Goal: Task Accomplishment & Management: Use online tool/utility

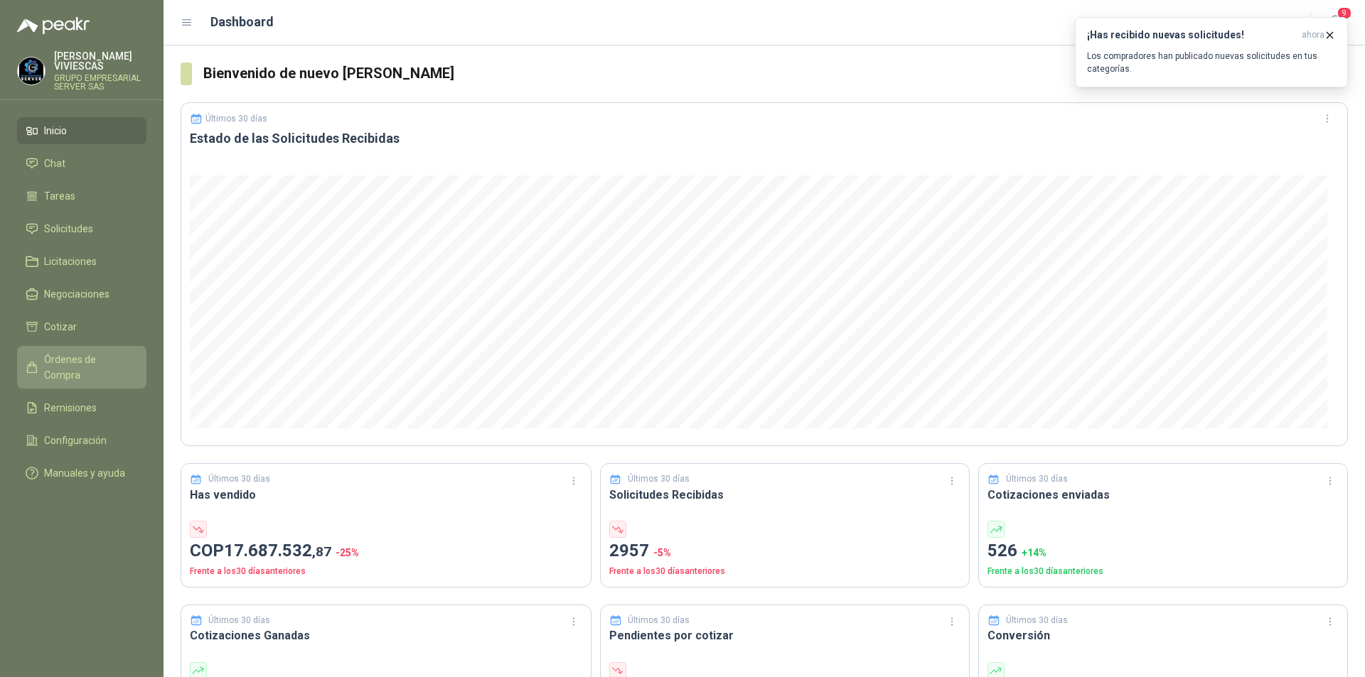
click at [124, 358] on span "Órdenes de Compra" at bounding box center [88, 367] width 89 height 31
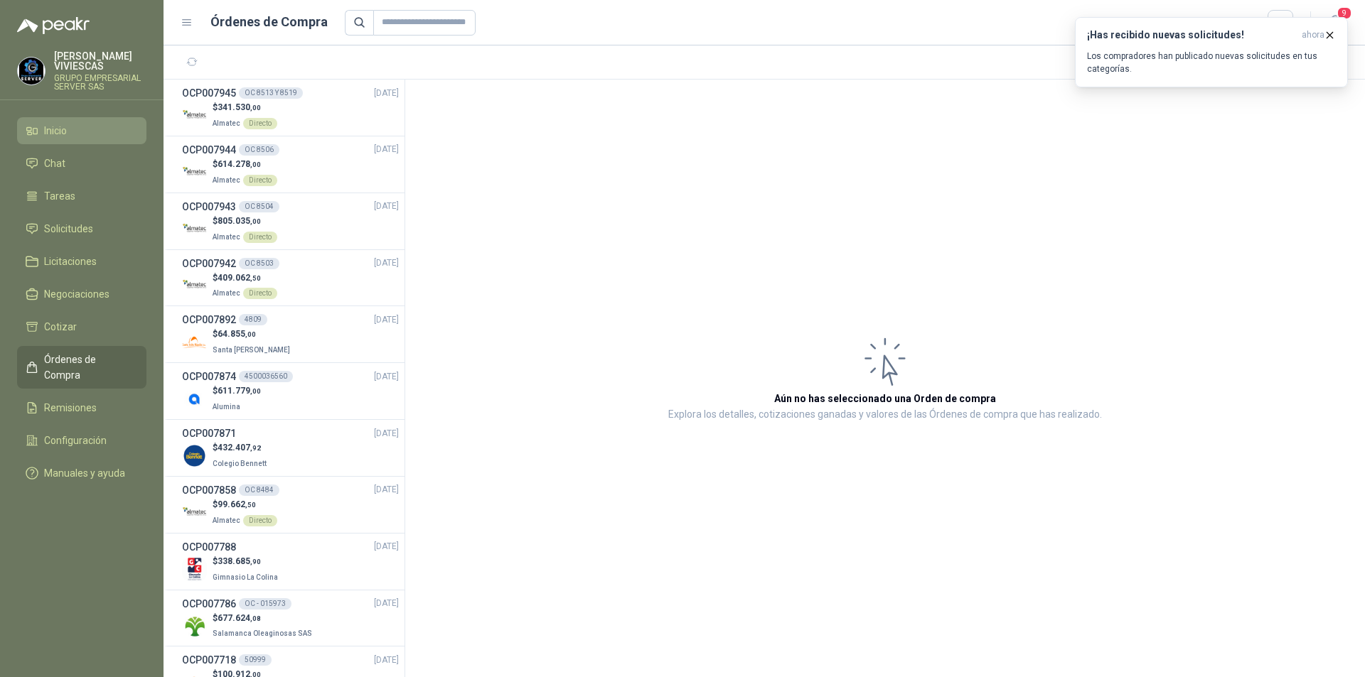
click at [35, 124] on icon at bounding box center [32, 130] width 13 height 13
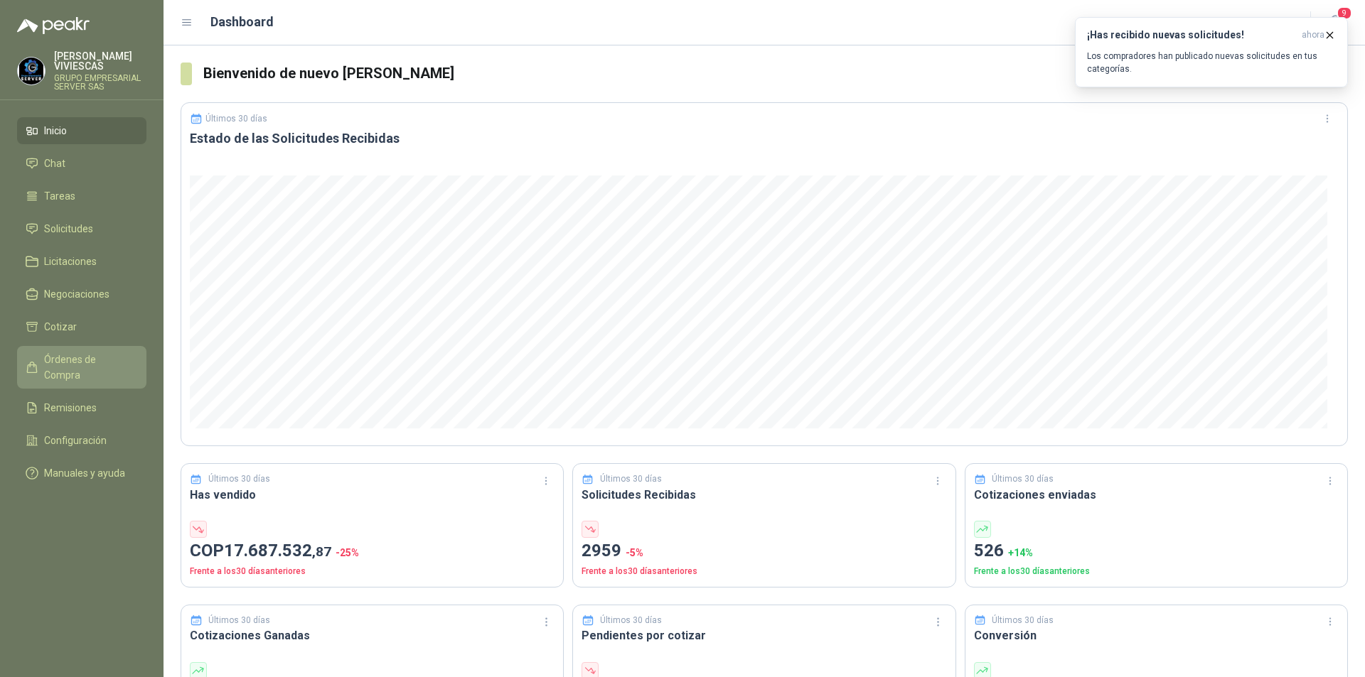
click at [88, 362] on span "Órdenes de Compra" at bounding box center [88, 367] width 89 height 31
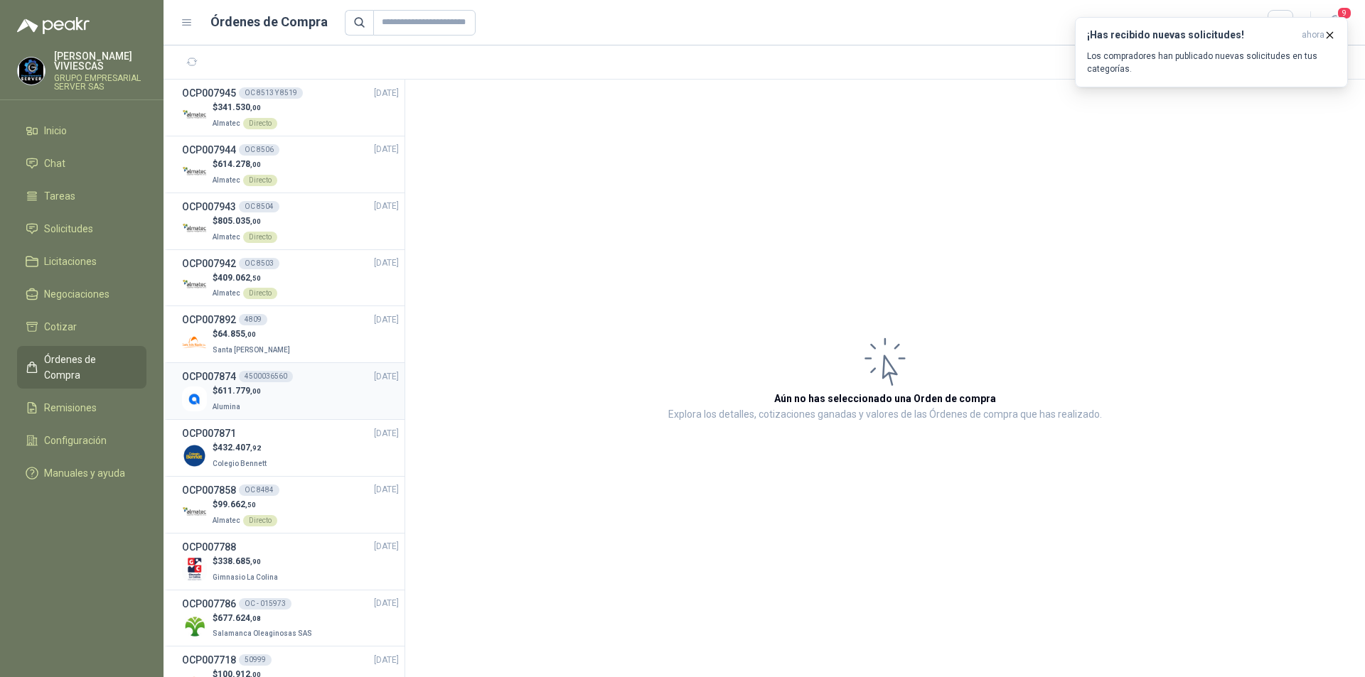
click at [341, 390] on div "$ 611.779 ,00 Alumina" at bounding box center [290, 399] width 217 height 29
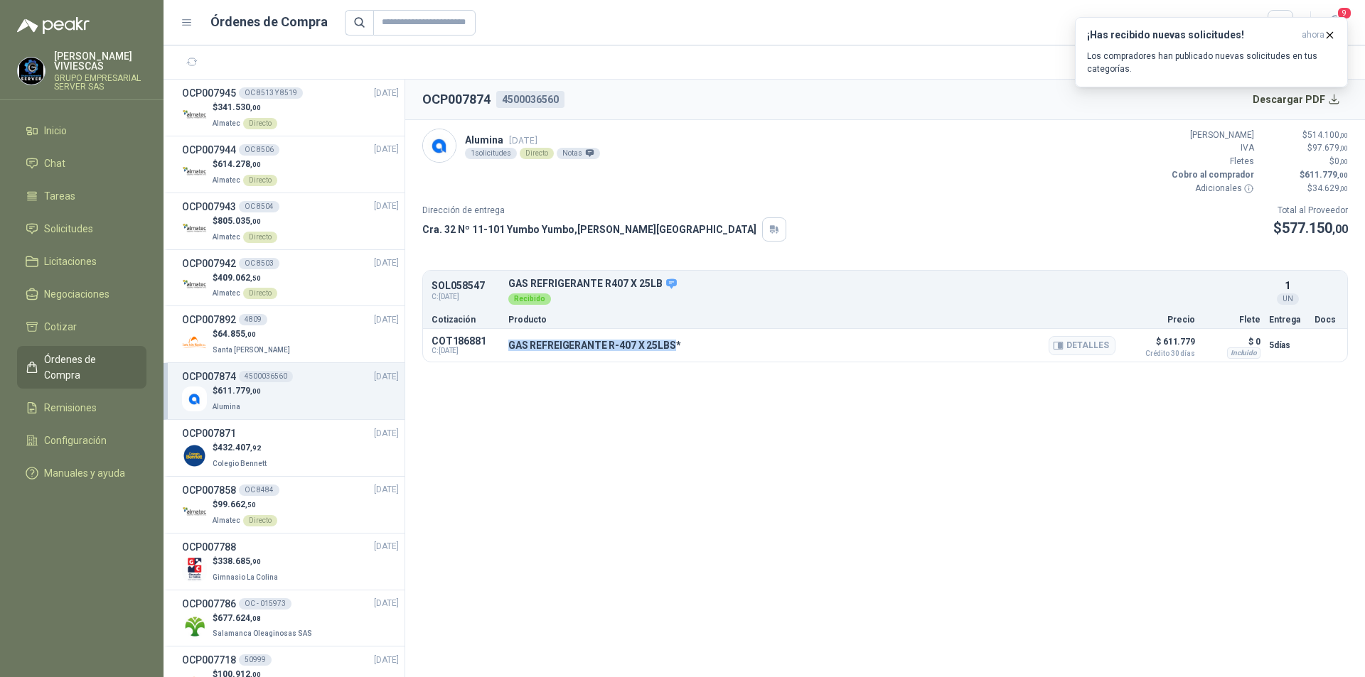
drag, startPoint x: 510, startPoint y: 344, endPoint x: 672, endPoint y: 345, distance: 162.1
click at [672, 345] on p "GAS REFREIGERANTE R-407 X 25LBS*" at bounding box center [594, 345] width 173 height 11
copy p "GAS REFREIGERANTE R-407 X 25LBS"
click at [1093, 346] on button "Detalles" at bounding box center [1082, 345] width 67 height 19
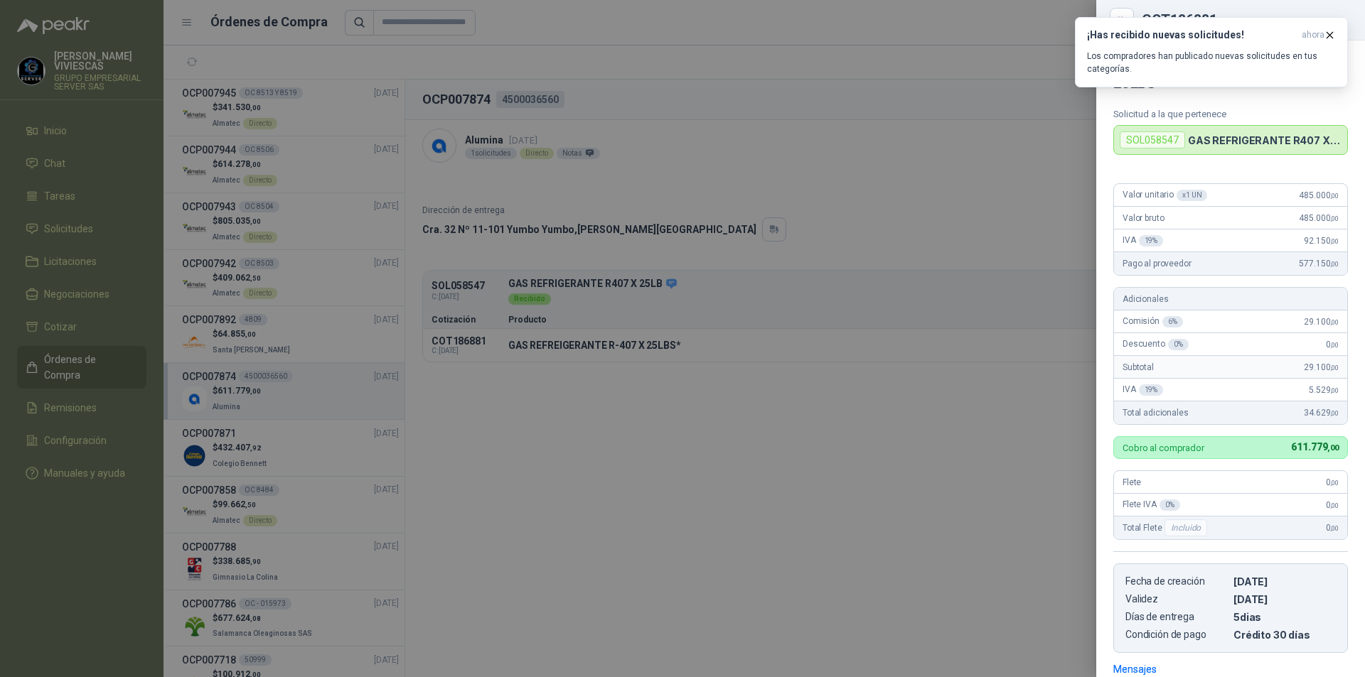
click at [931, 373] on div at bounding box center [682, 338] width 1365 height 677
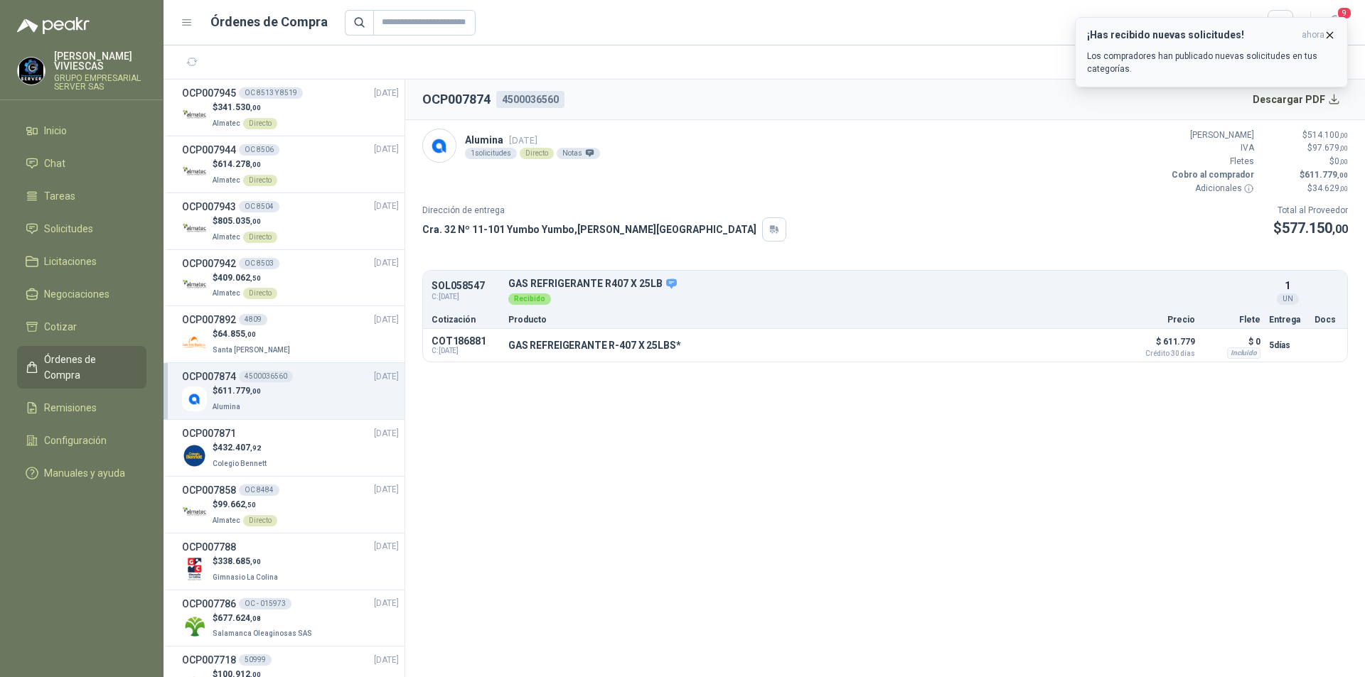
click at [1331, 33] on icon "button" at bounding box center [1330, 35] width 12 height 12
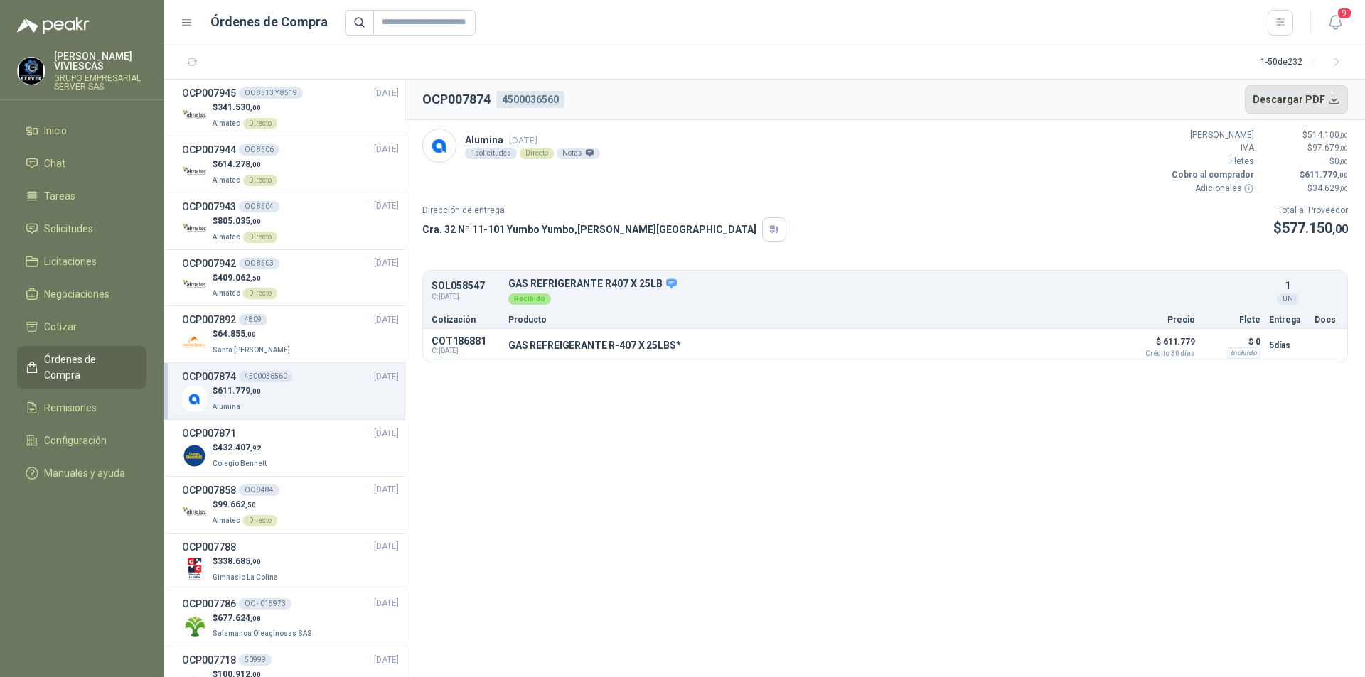
click at [1313, 104] on button "Descargar PDF" at bounding box center [1297, 99] width 104 height 28
